Goal: Find specific page/section: Find specific page/section

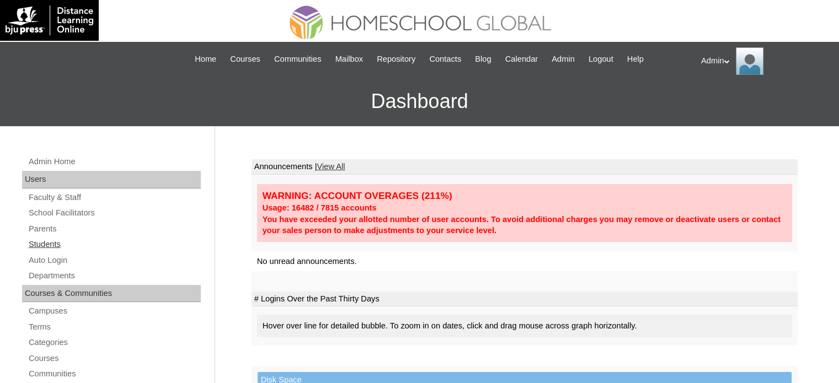
click at [51, 244] on link "Students" at bounding box center [114, 245] width 173 height 14
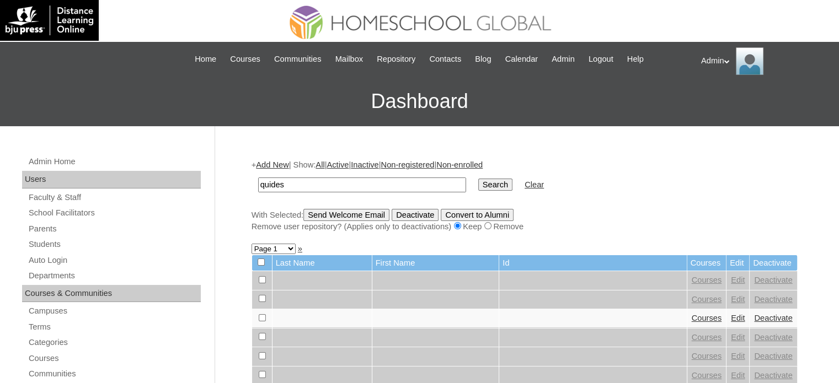
type input "Quides"
click at [478, 180] on input "Search" at bounding box center [495, 185] width 34 height 12
